Goal: Navigation & Orientation: Find specific page/section

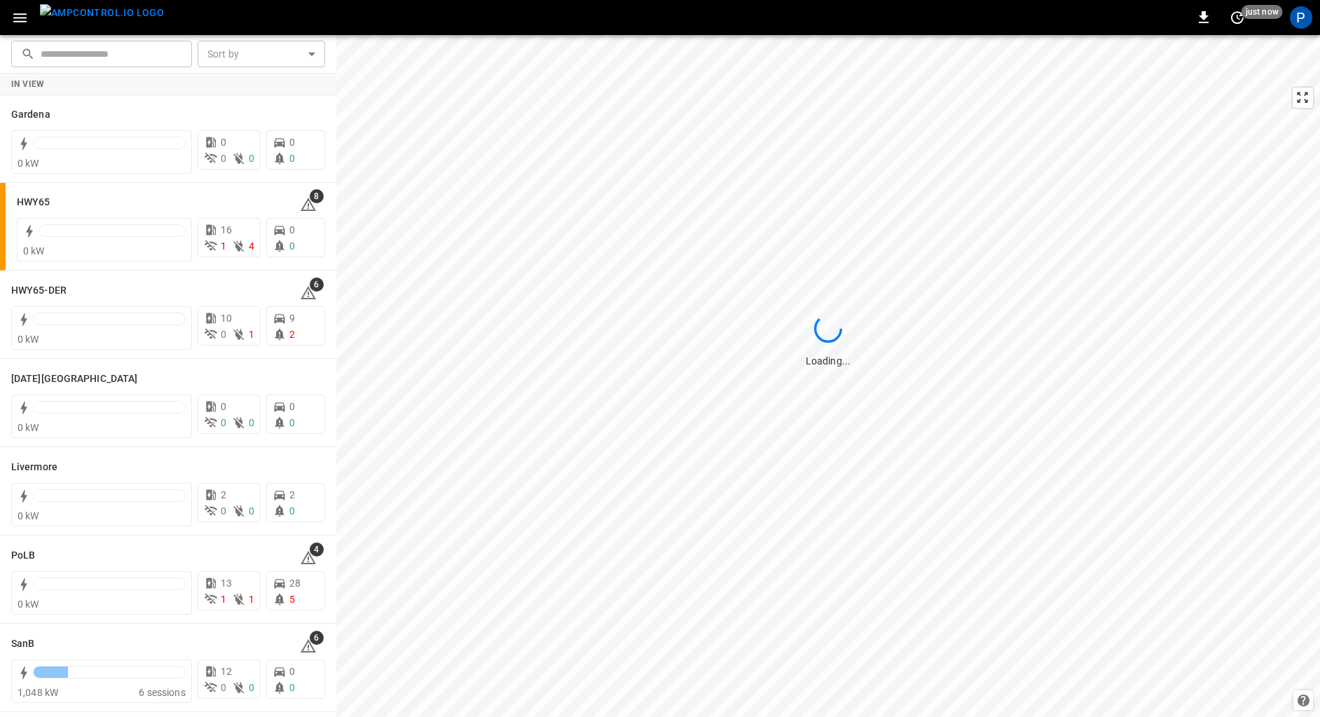
click at [102, 14] on img "menu" at bounding box center [102, 13] width 124 height 18
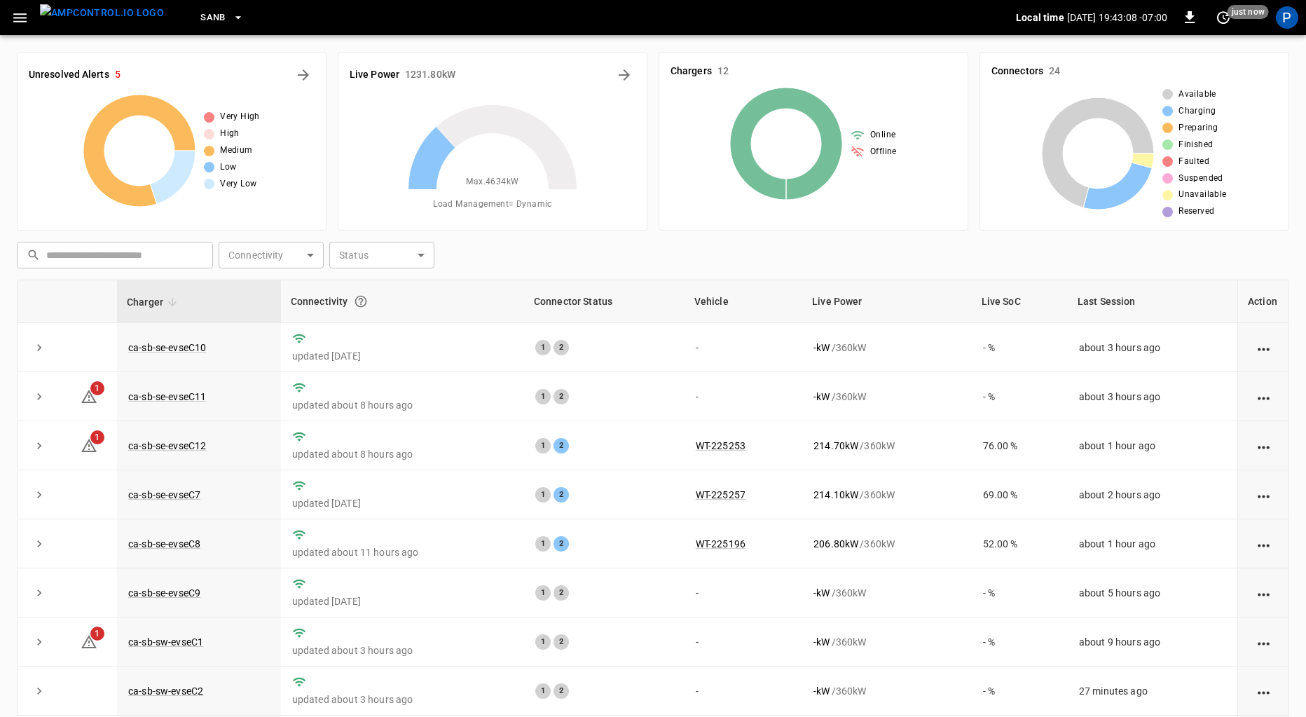
click at [195, 20] on button "SanB" at bounding box center [222, 17] width 55 height 27
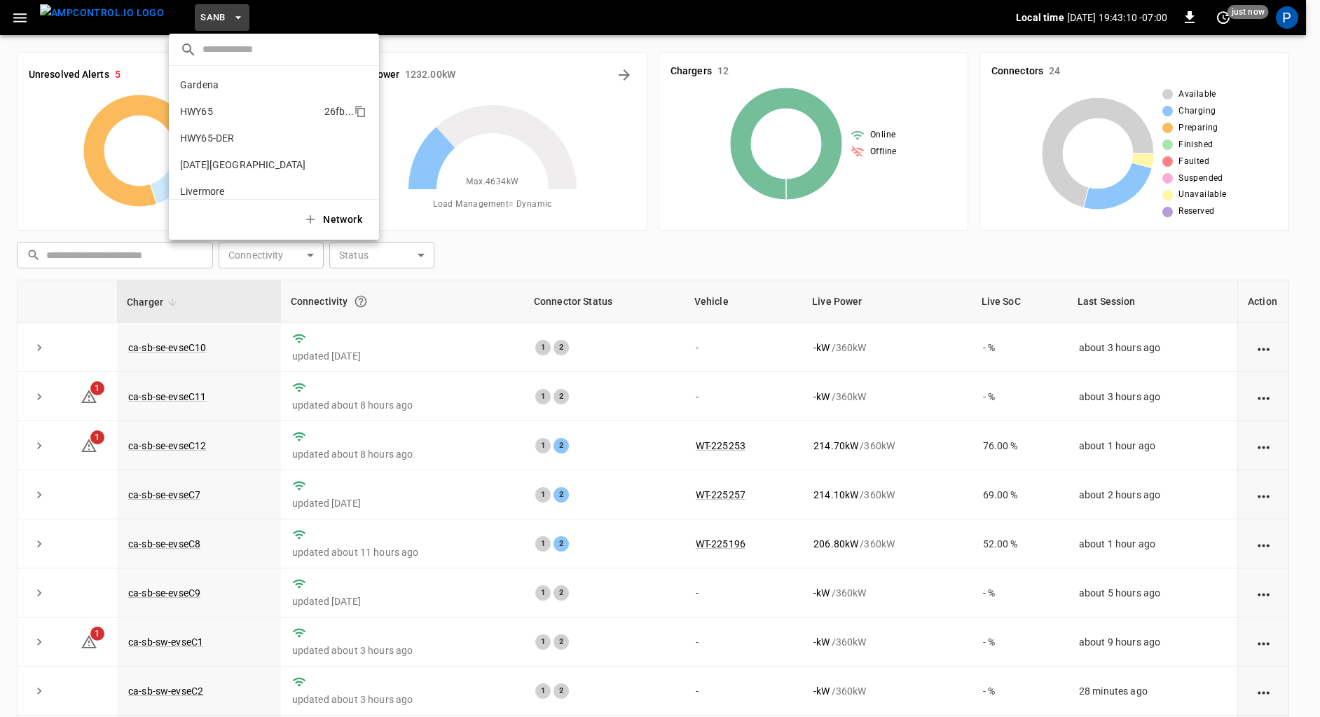
click at [219, 106] on p "HWY65" at bounding box center [249, 111] width 139 height 14
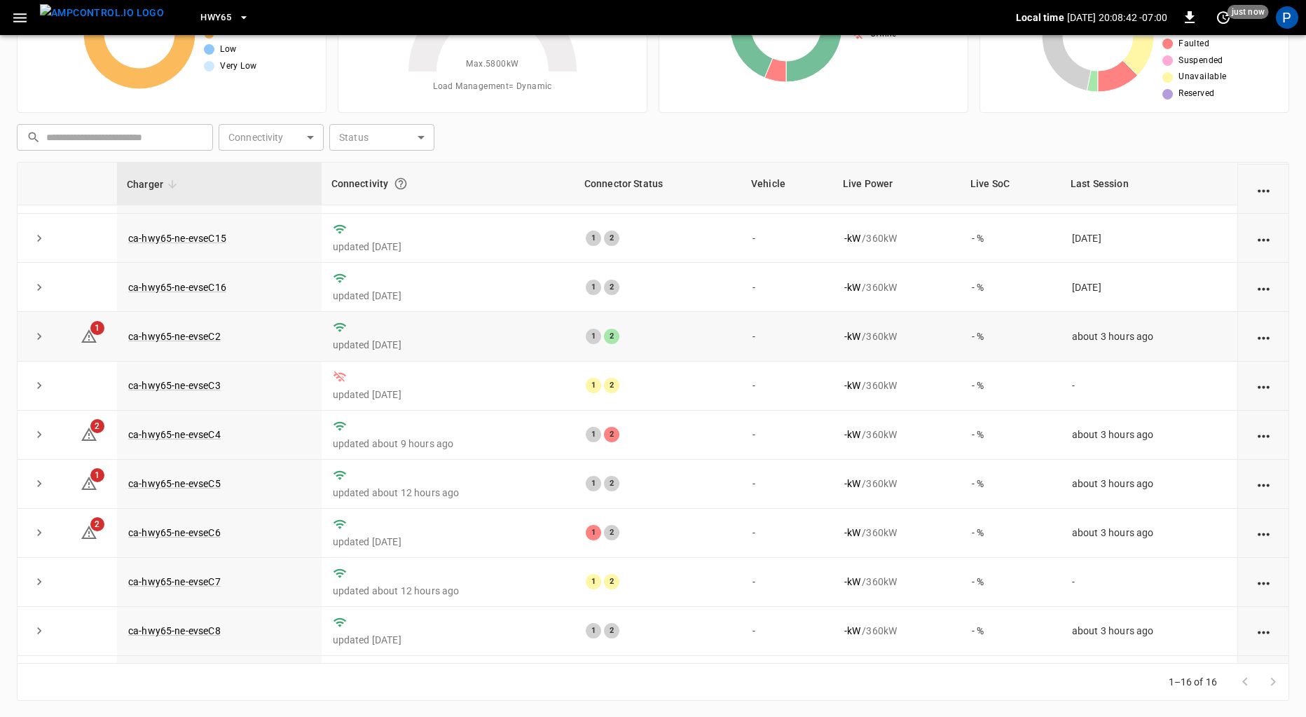
scroll to position [327, 0]
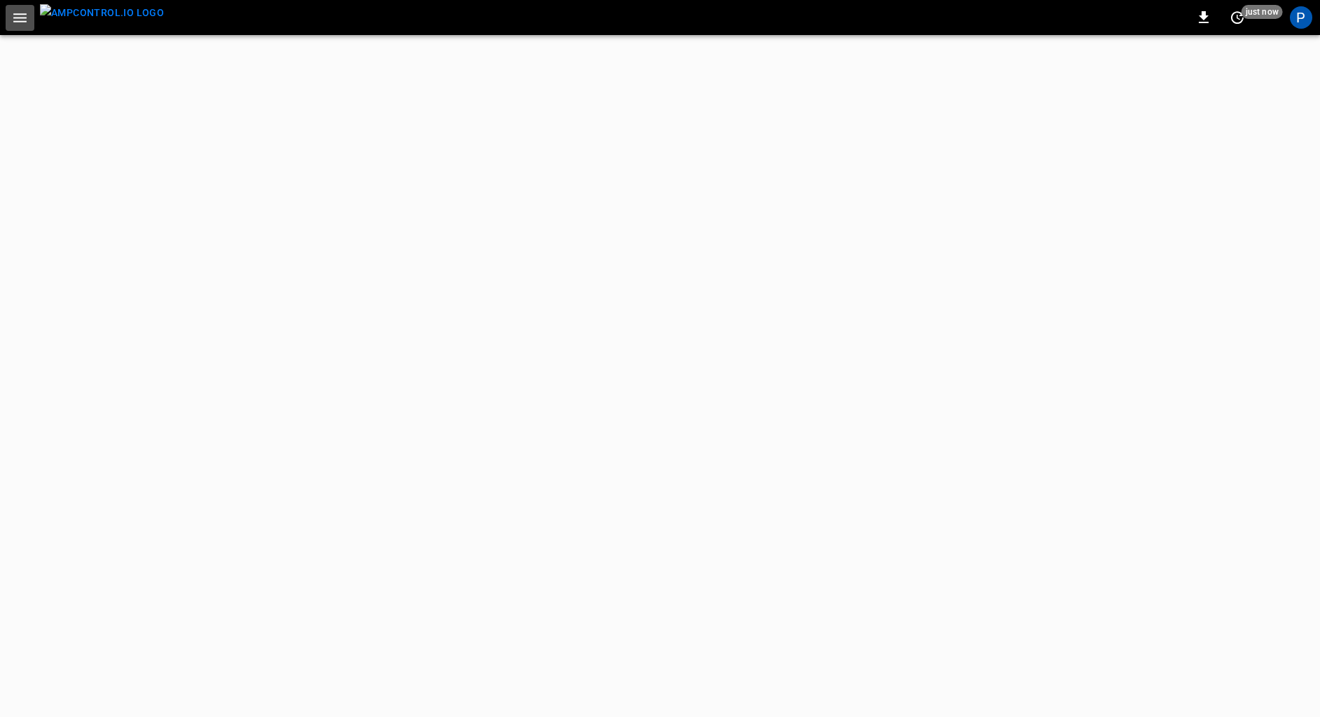
click at [22, 18] on icon "button" at bounding box center [19, 17] width 13 height 9
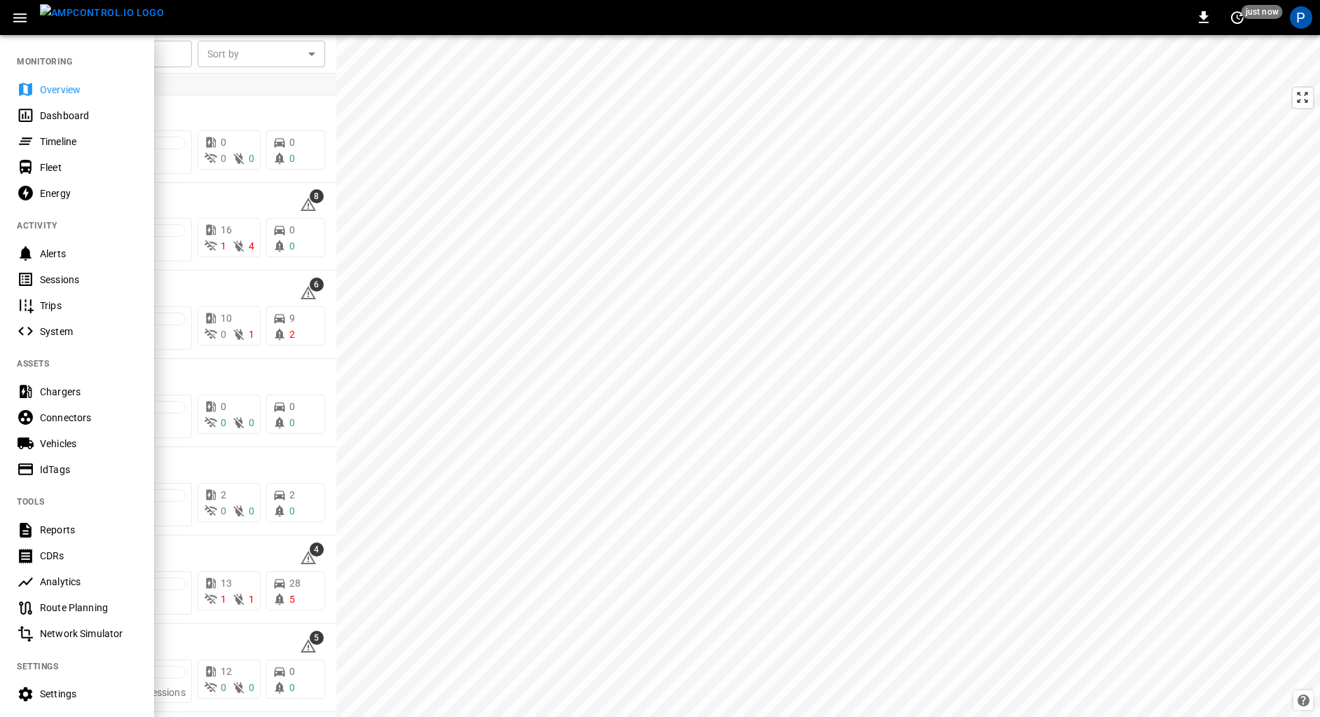
click at [86, 442] on div "Vehicles" at bounding box center [88, 444] width 97 height 14
